Goal: Complete application form

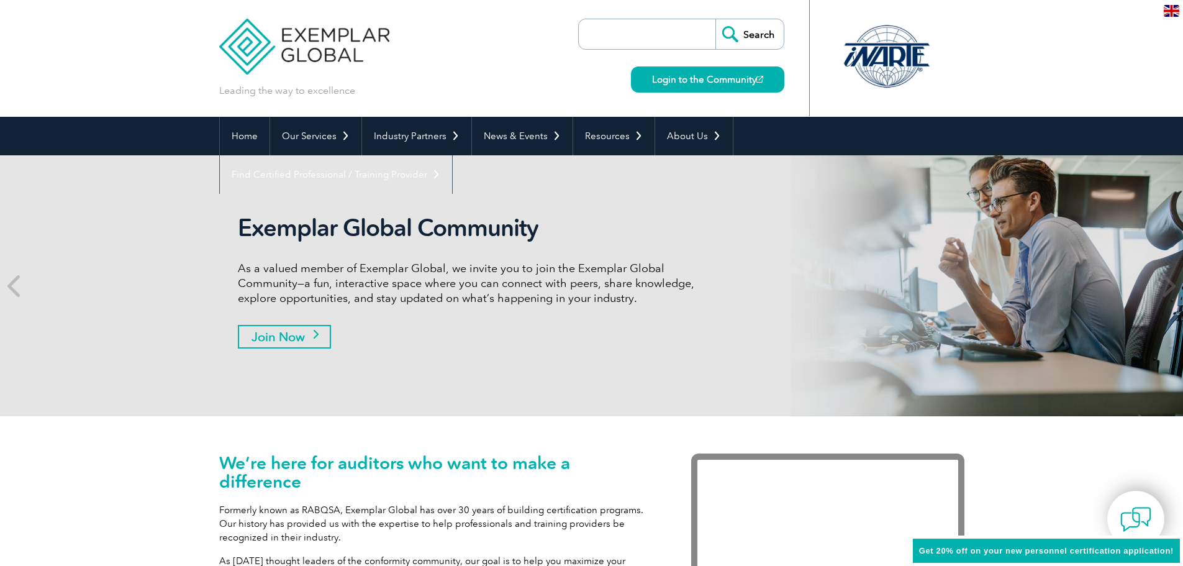
scroll to position [109, 0]
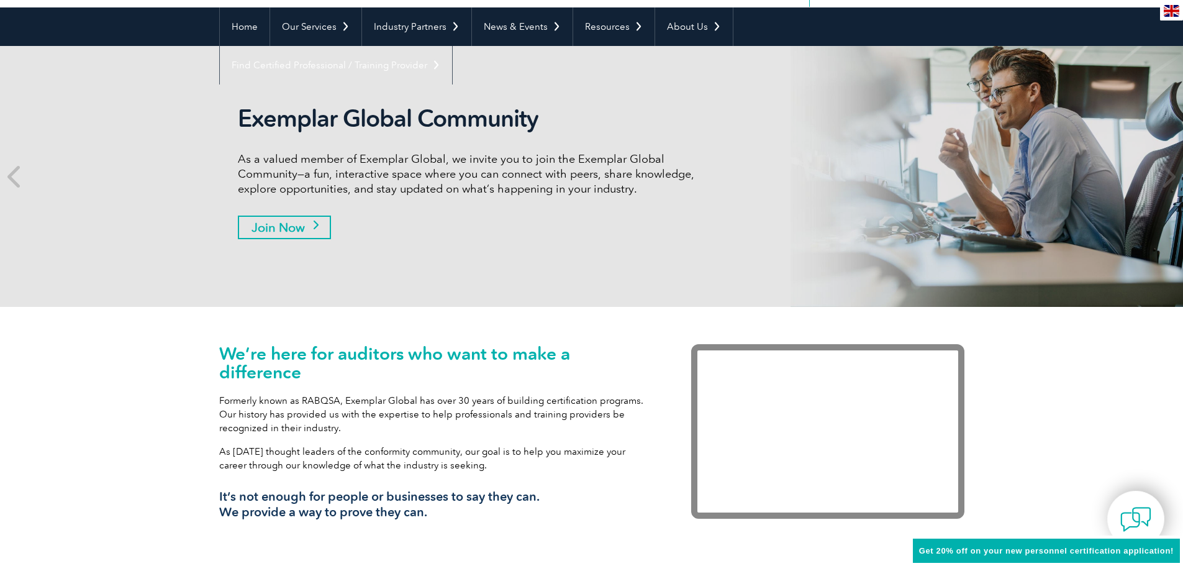
click at [303, 217] on link "Join Now" at bounding box center [284, 227] width 93 height 24
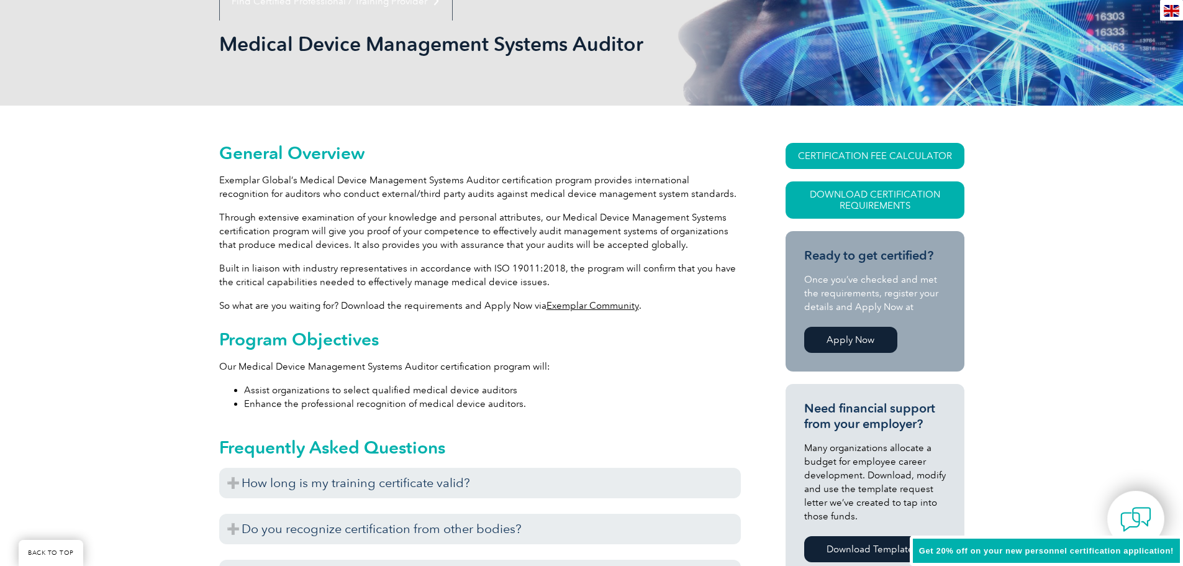
scroll to position [186, 0]
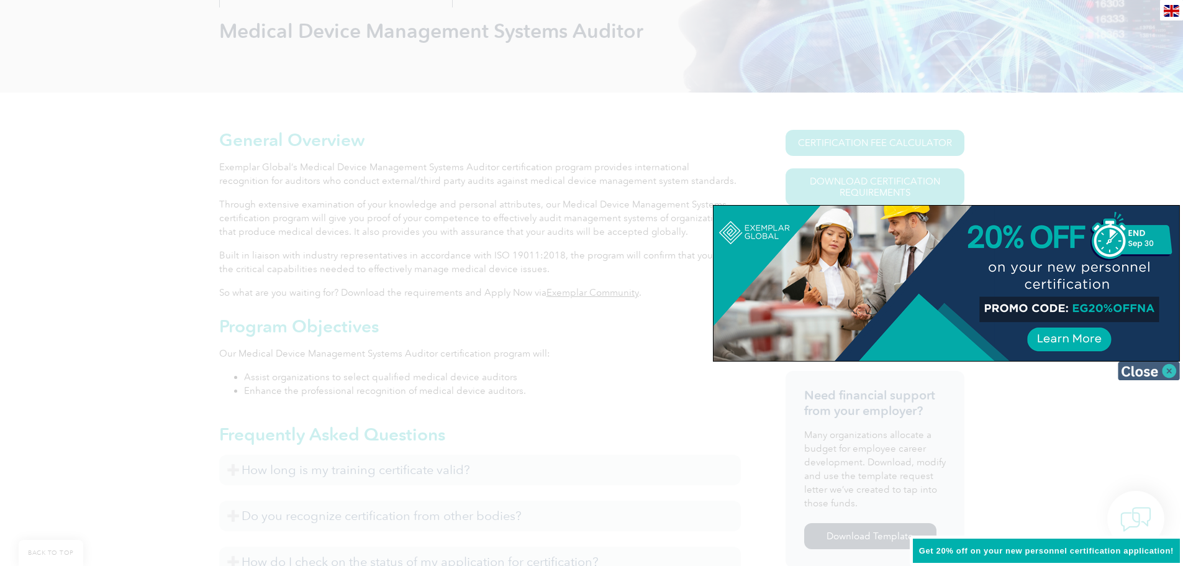
click at [1159, 371] on img at bounding box center [1149, 370] width 62 height 19
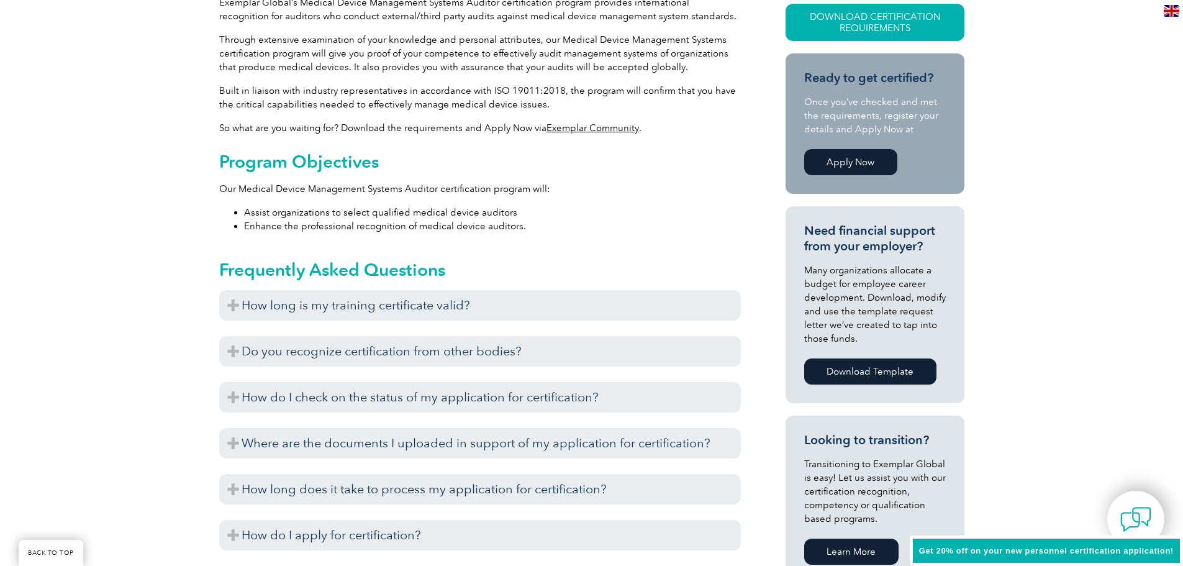
scroll to position [373, 0]
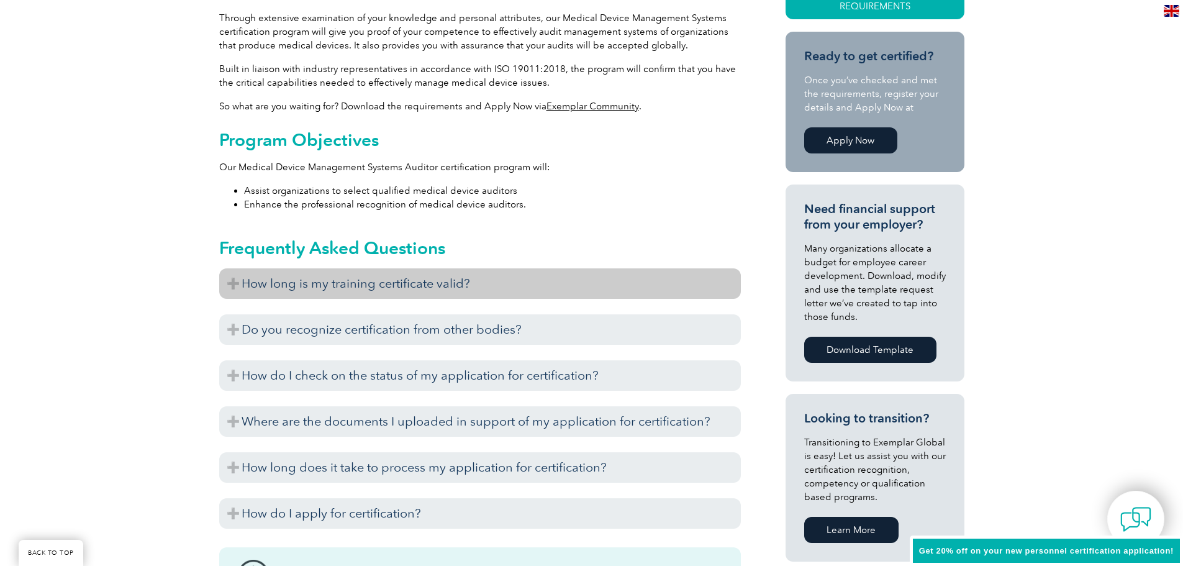
click at [417, 285] on h3 "How long is my training certificate valid?" at bounding box center [480, 283] width 522 height 30
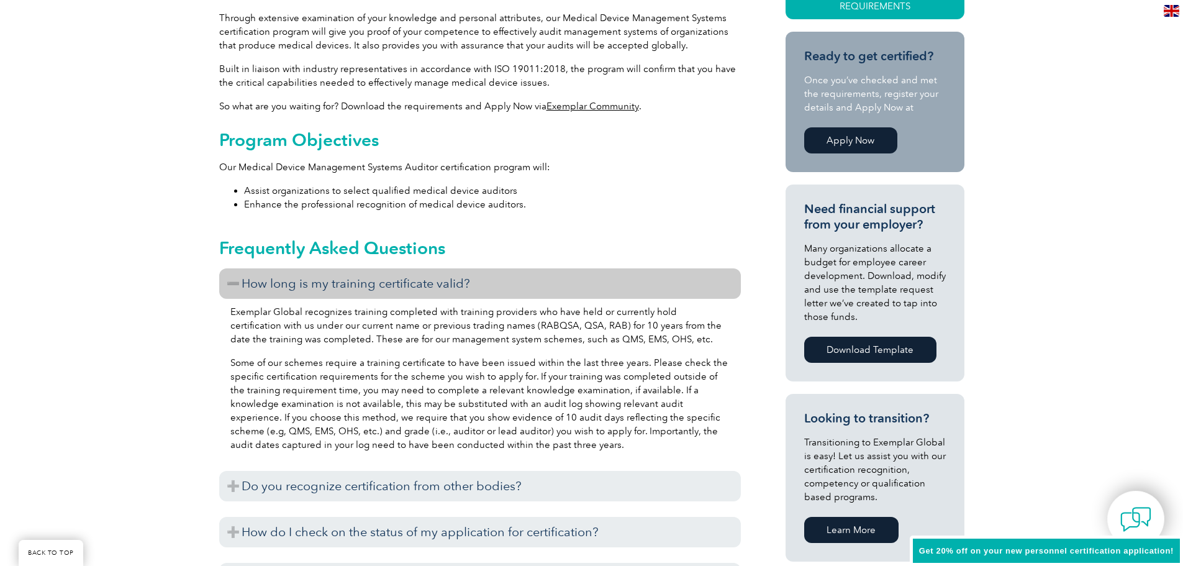
click at [417, 284] on h3 "How long is my training certificate valid?" at bounding box center [480, 283] width 522 height 30
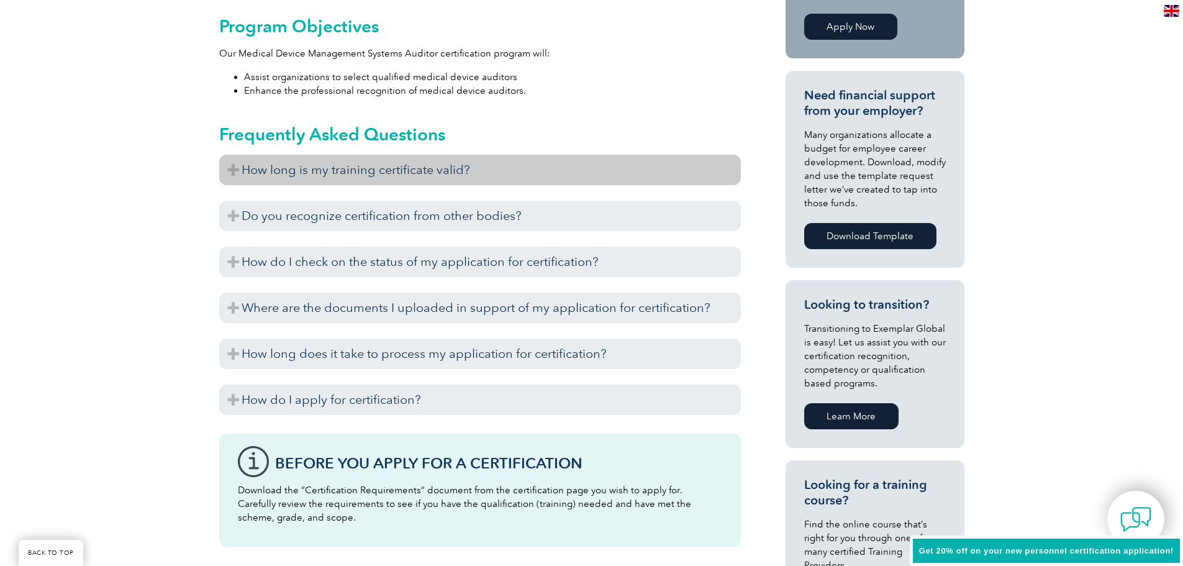
scroll to position [497, 0]
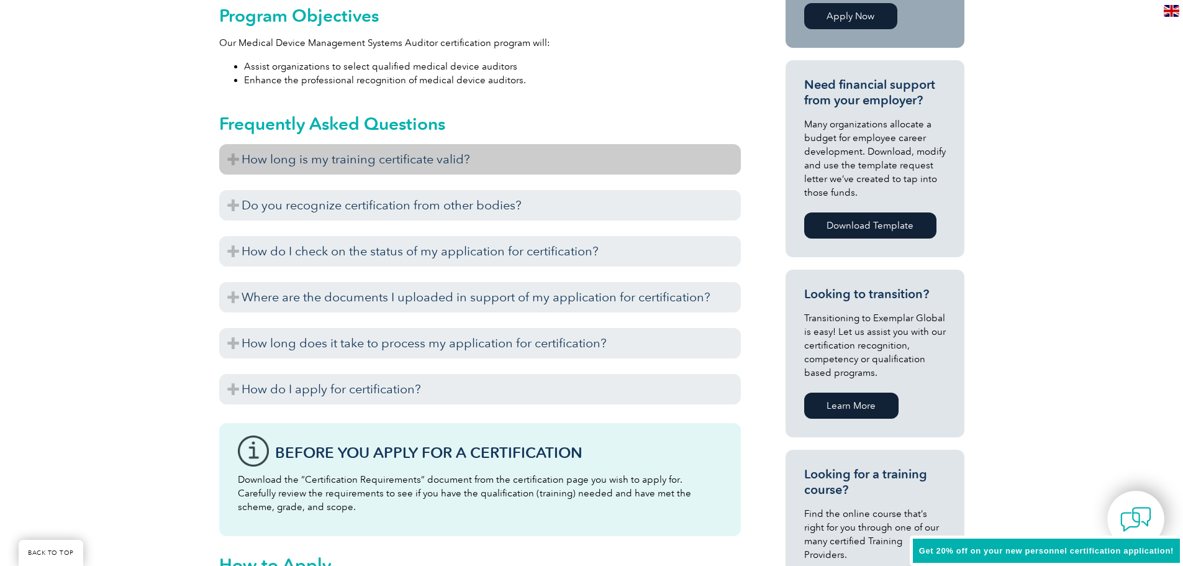
click at [417, 284] on h3 "Where are the documents I uploaded in support of my application for certificati…" at bounding box center [480, 297] width 522 height 30
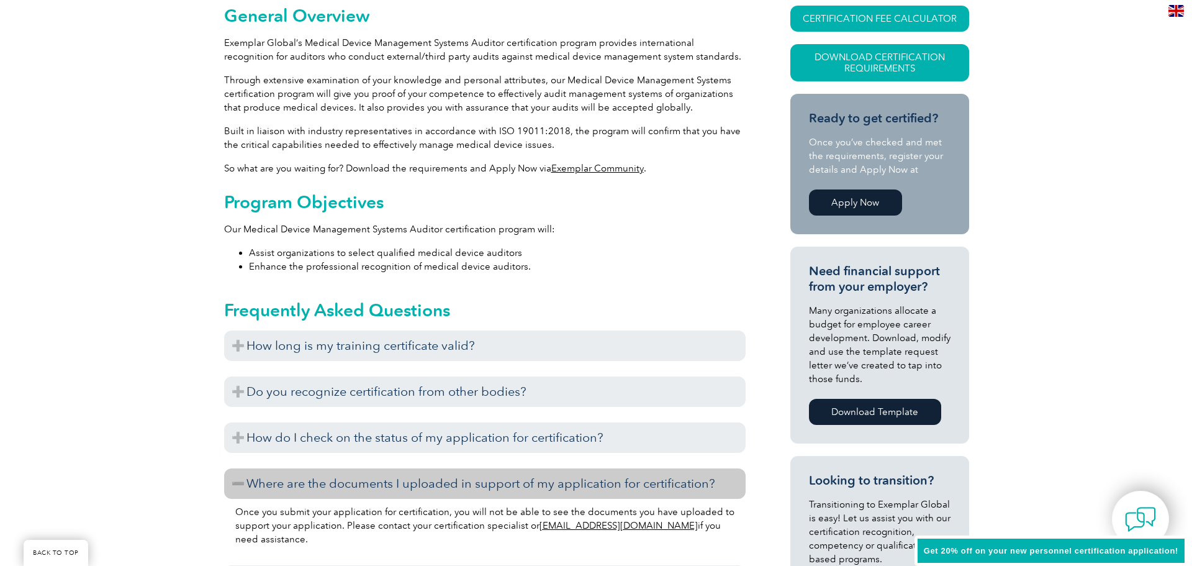
scroll to position [248, 0]
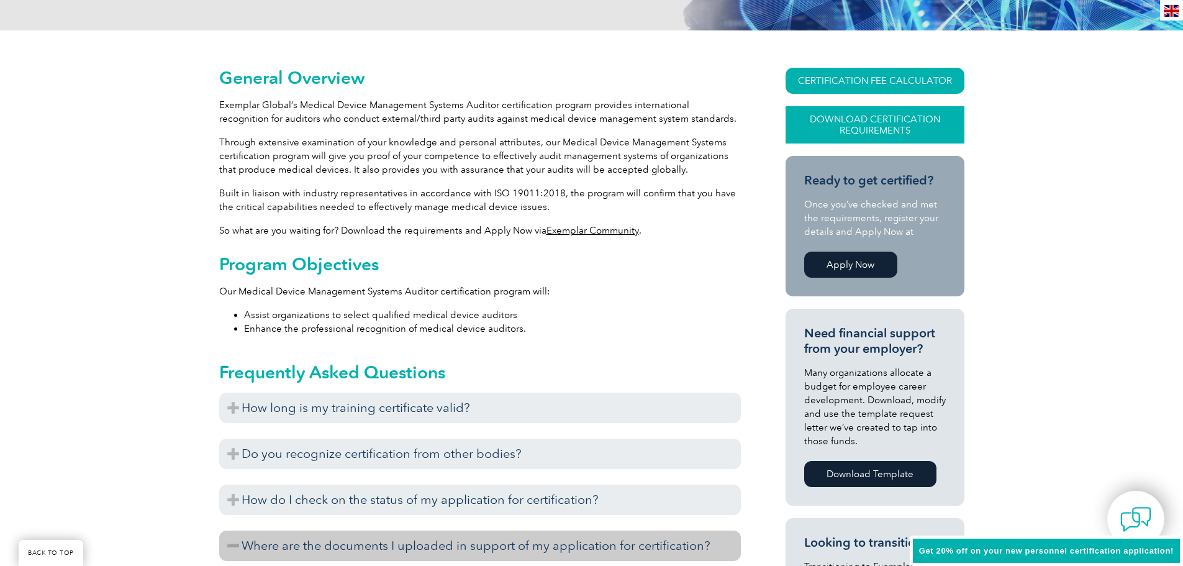
click at [851, 130] on link "Download Certification Requirements" at bounding box center [875, 124] width 179 height 37
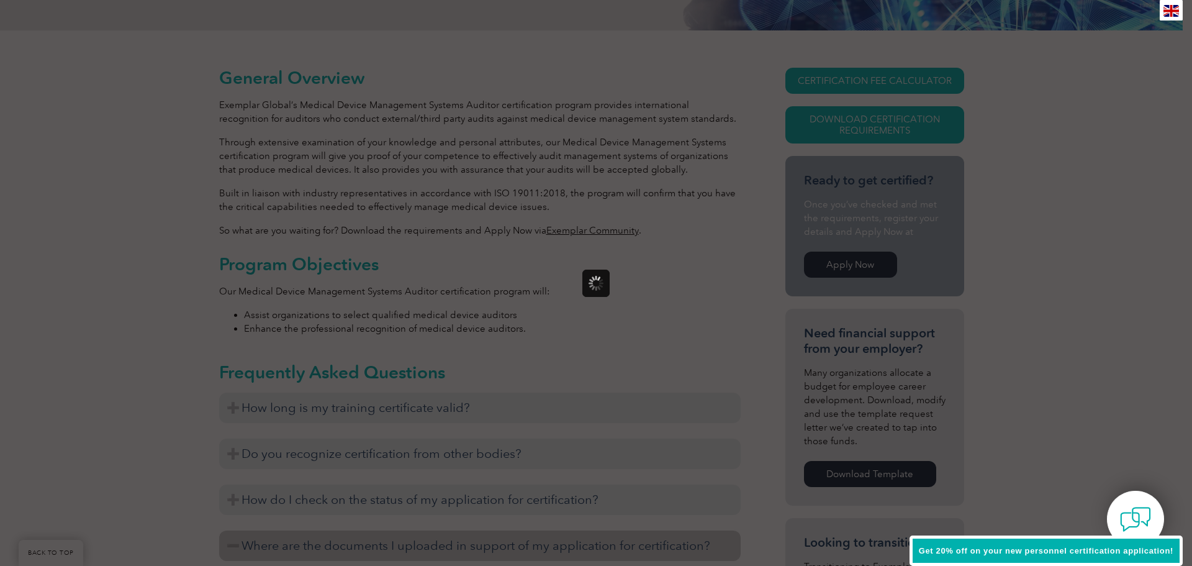
scroll to position [0, 0]
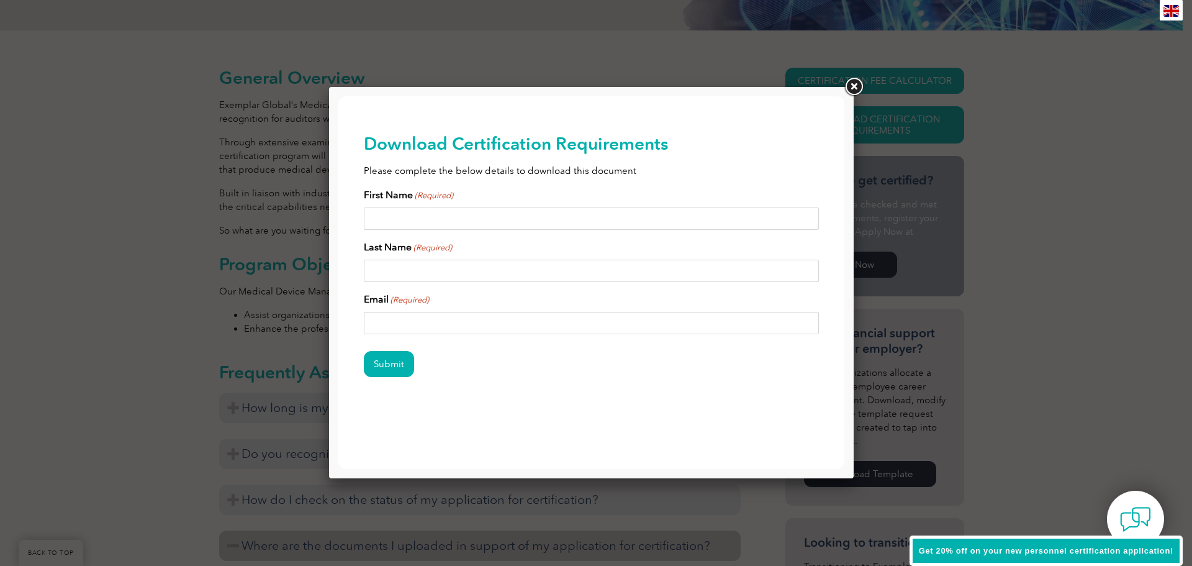
click at [465, 214] on input "First Name (Required)" at bounding box center [592, 218] width 456 height 22
type input "[PERSON_NAME]"
type input "[EMAIL_ADDRESS][DOMAIN_NAME]"
click at [399, 358] on input "Submit" at bounding box center [389, 364] width 50 height 26
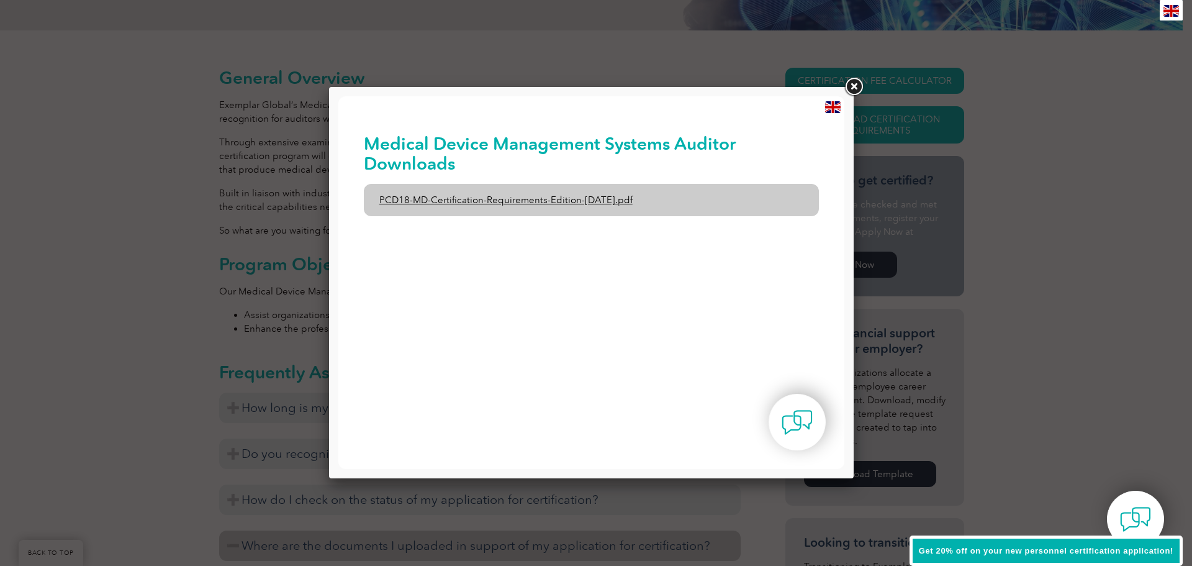
click at [502, 205] on link "PCD18-MD-Certification-Requirements-Edition-1-June-2020.pdf" at bounding box center [592, 200] width 456 height 32
